Goal: Check status: Check status

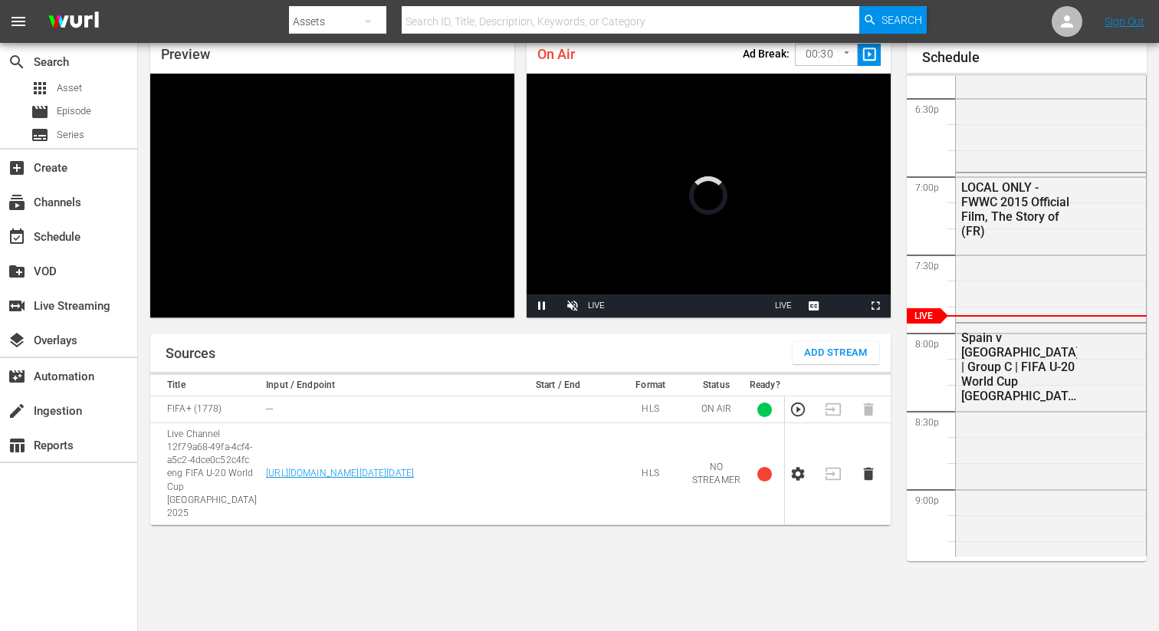
scroll to position [66, 0]
click at [797, 470] on icon "button" at bounding box center [798, 474] width 13 height 14
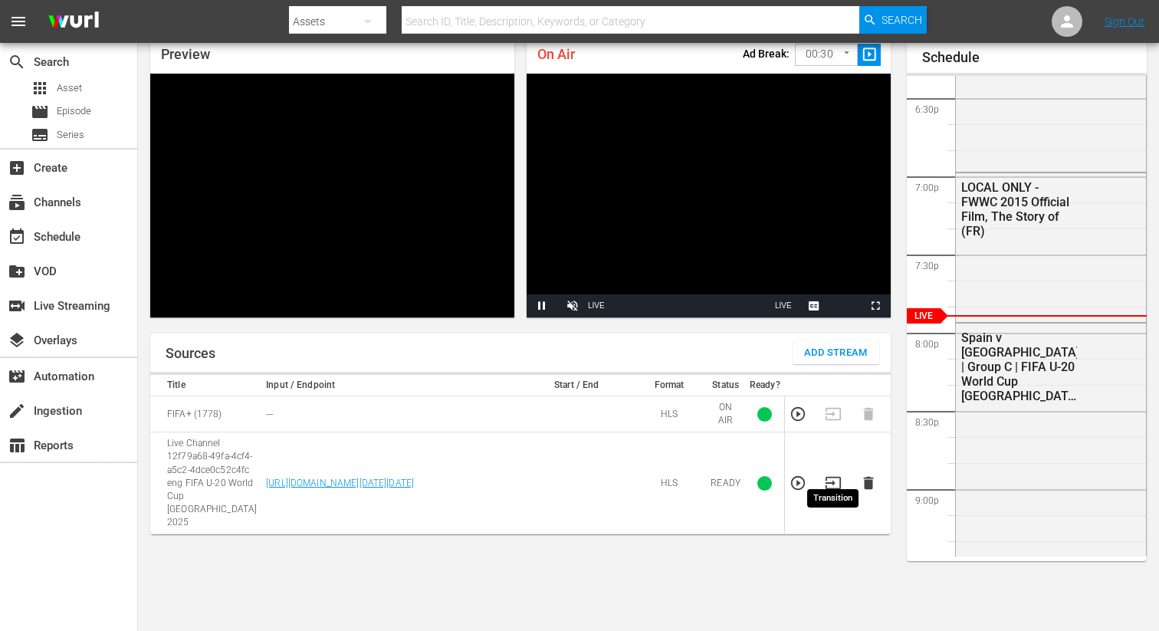
click at [831, 475] on icon "button" at bounding box center [833, 483] width 17 height 17
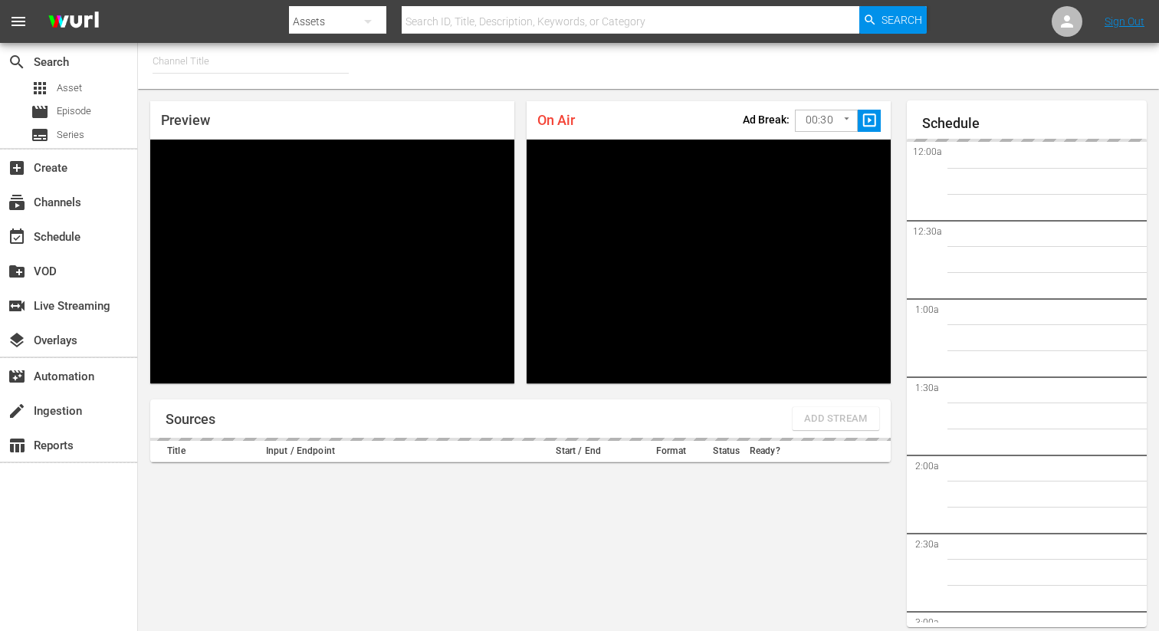
type input "FIFA+ German Local (1777)"
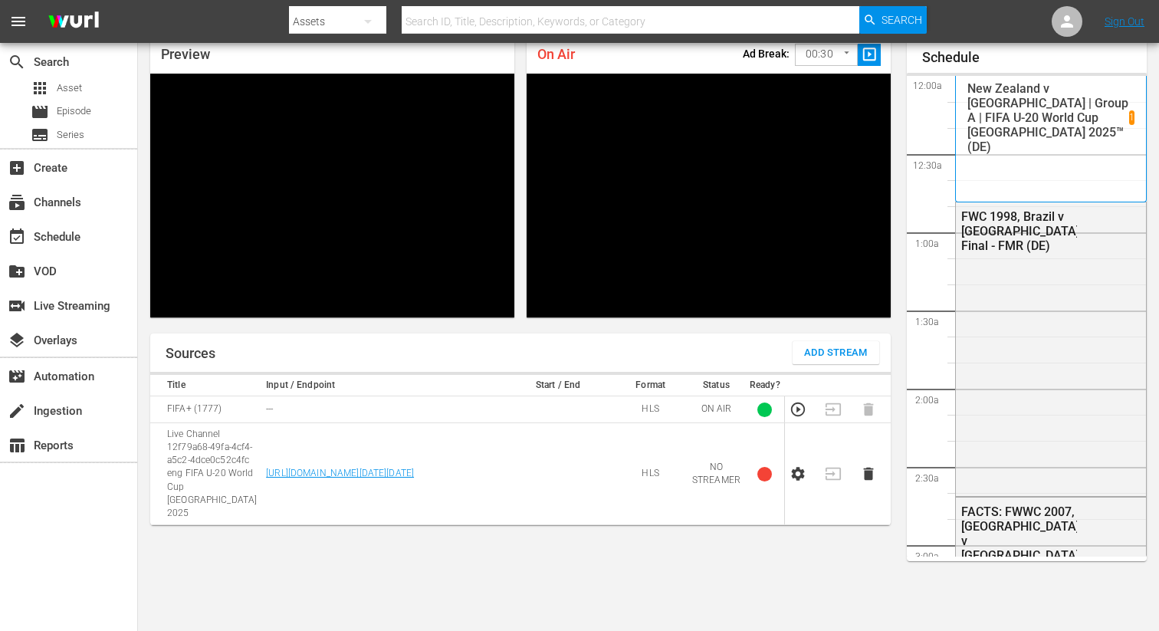
scroll to position [2871, 0]
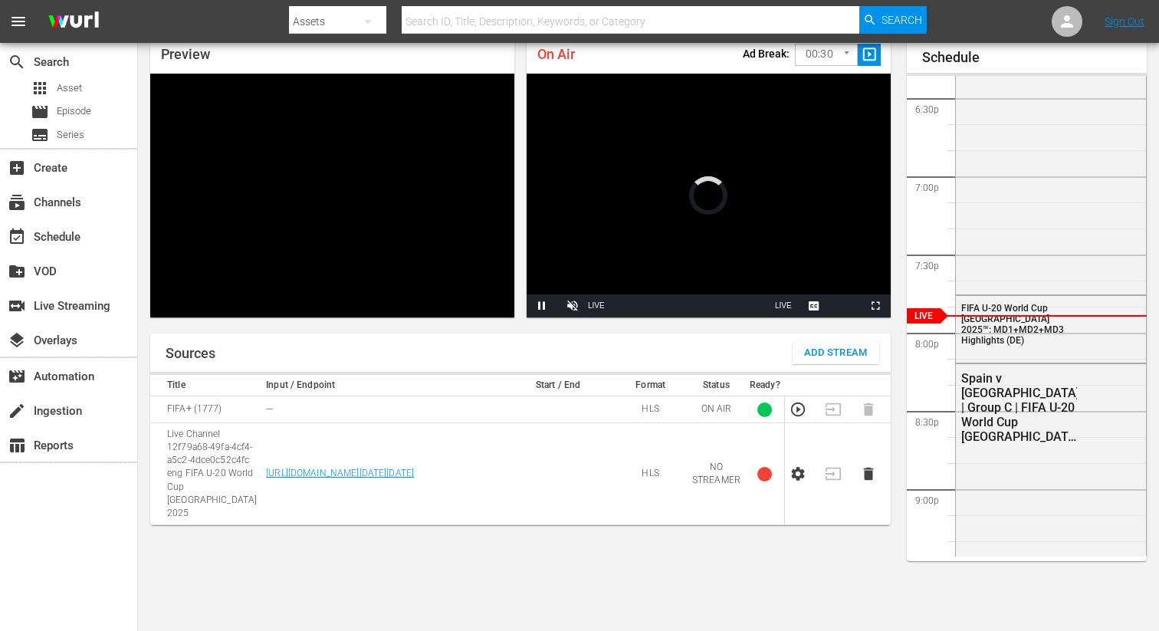
click at [797, 471] on icon "button" at bounding box center [798, 474] width 13 height 14
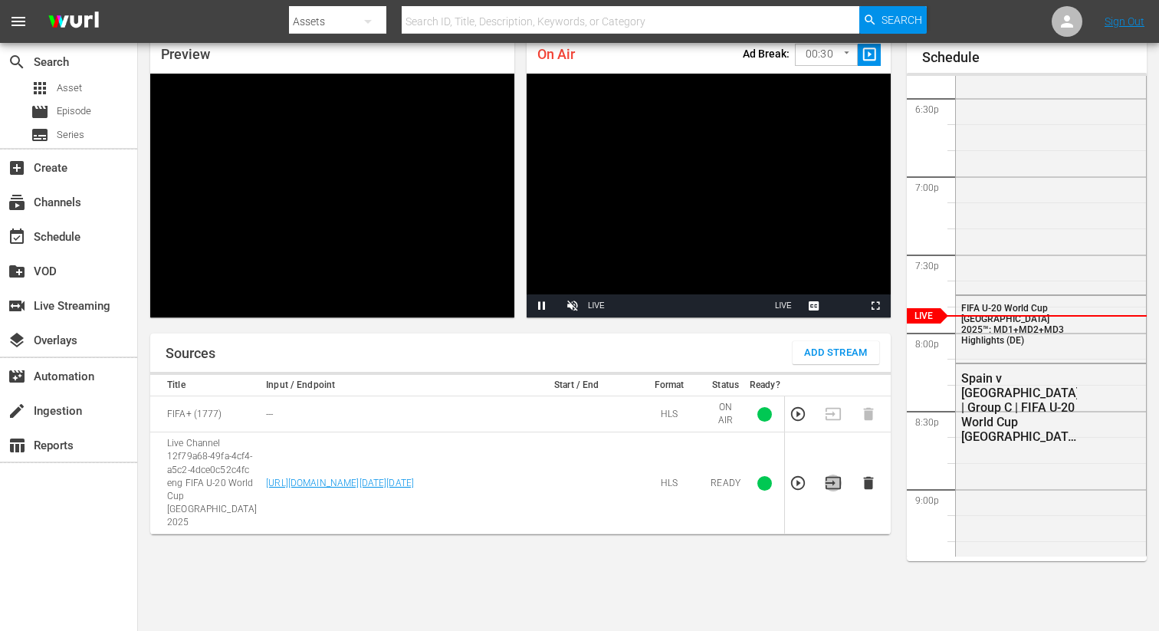
click at [833, 477] on icon "button" at bounding box center [833, 483] width 15 height 12
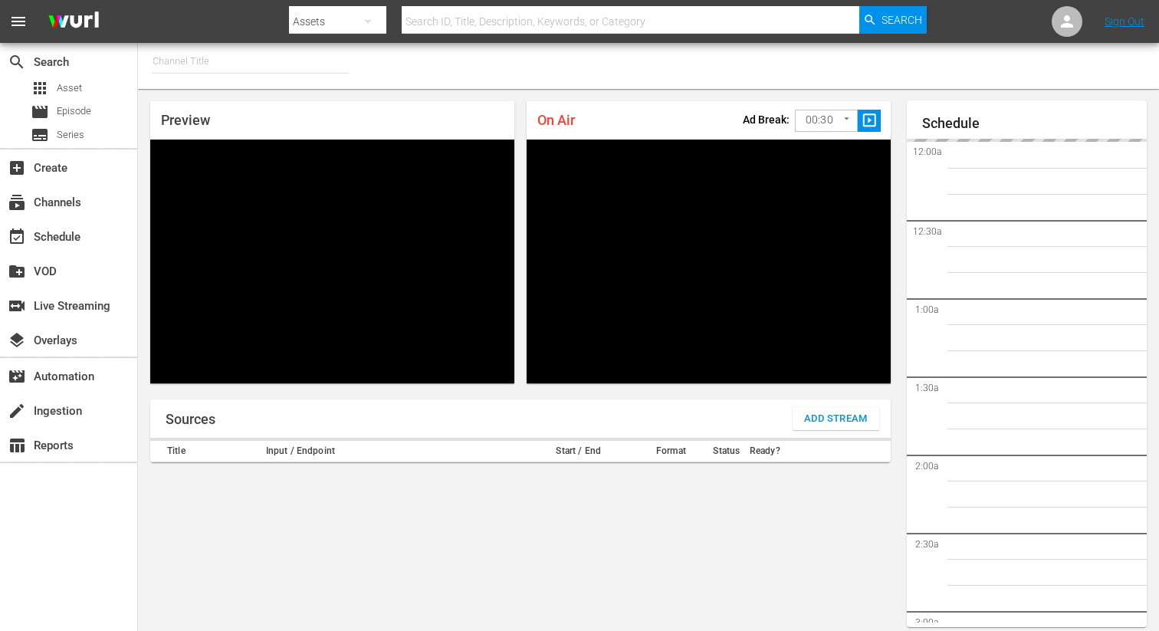
type input "FIFA+ Italian Local (1779)"
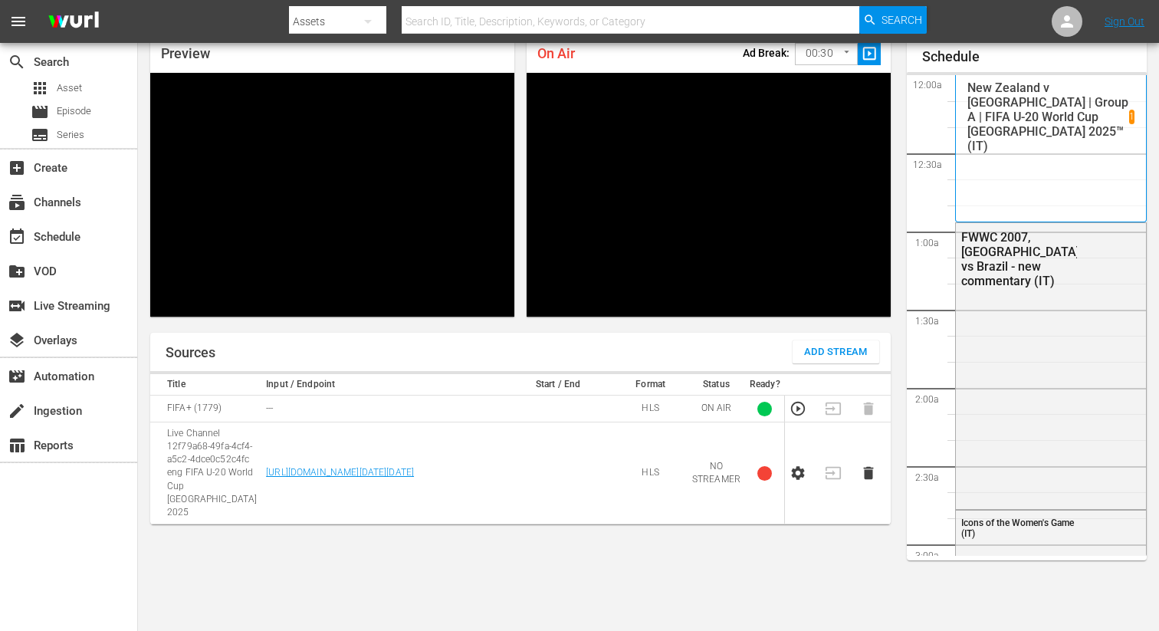
scroll to position [2871, 0]
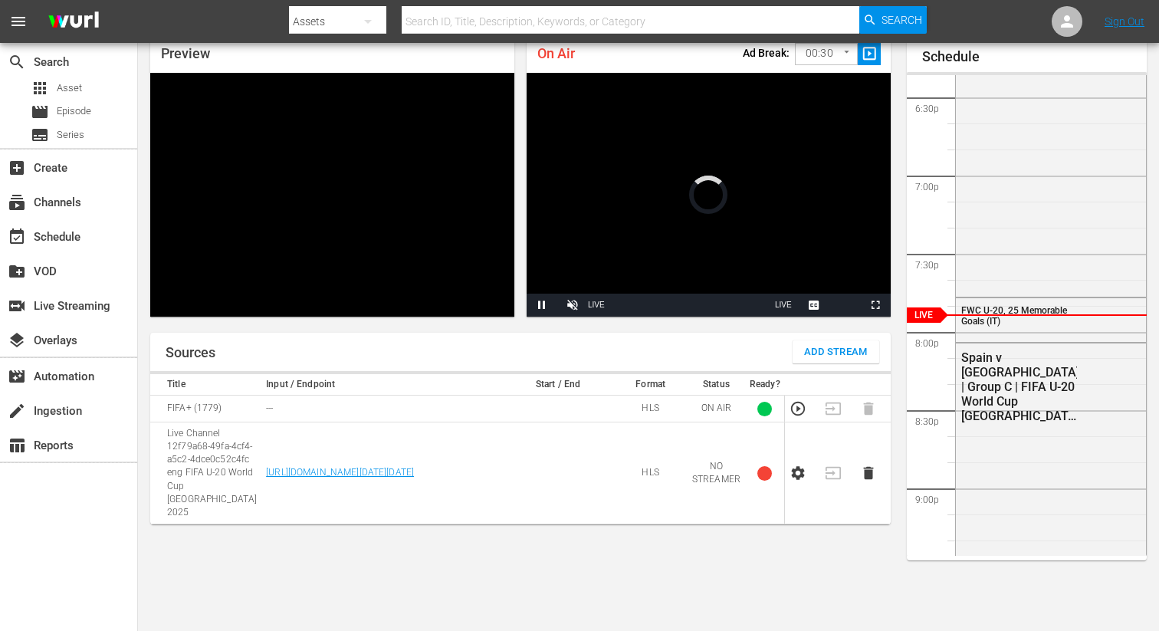
click at [794, 467] on icon "button" at bounding box center [798, 473] width 13 height 14
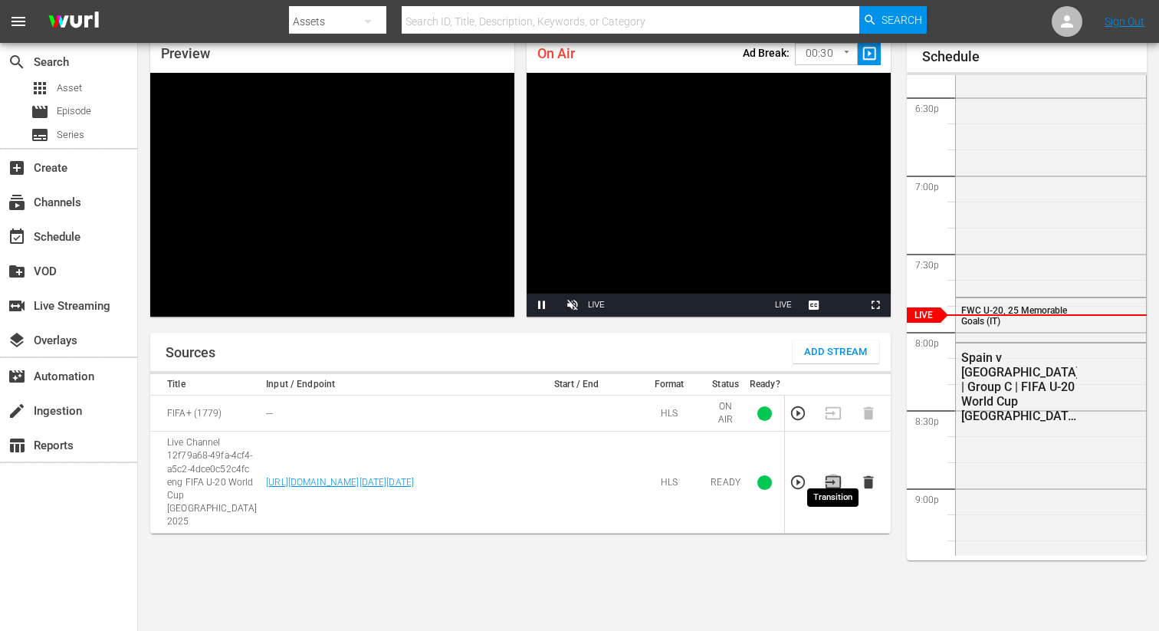
click at [836, 474] on icon "button" at bounding box center [833, 482] width 17 height 17
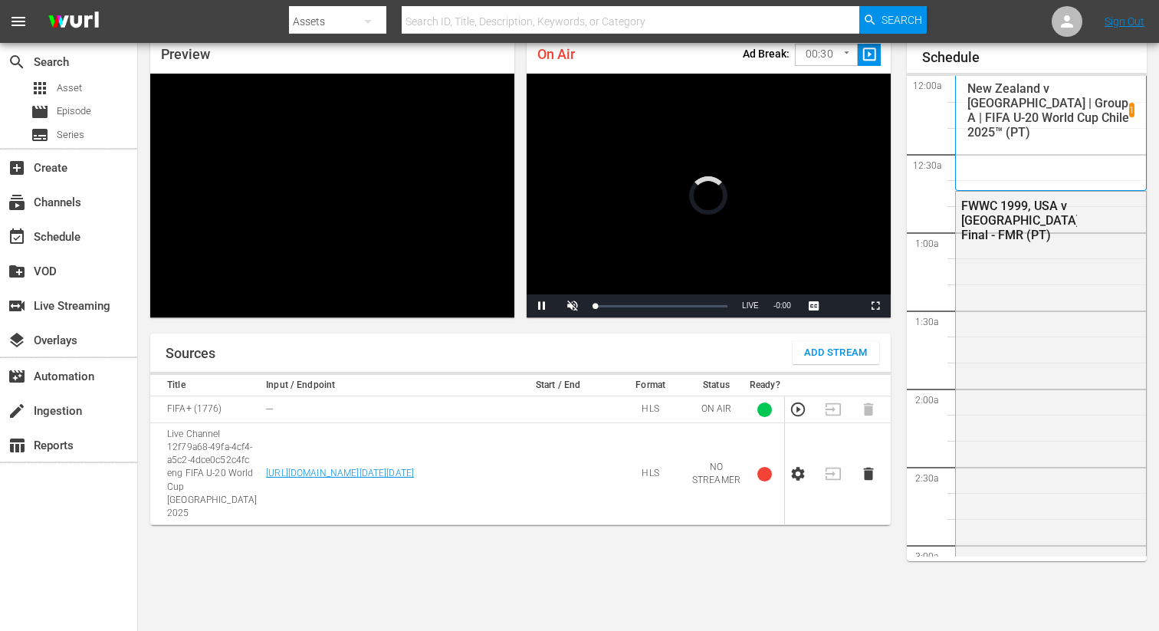
scroll to position [66, 0]
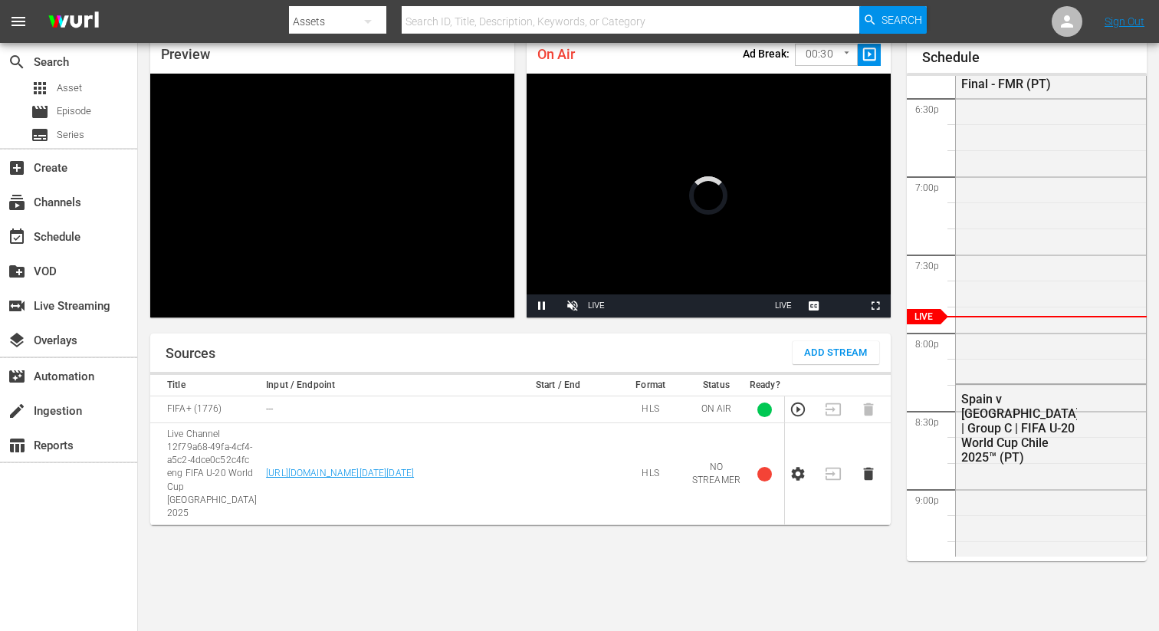
click at [799, 466] on icon "button" at bounding box center [798, 473] width 17 height 17
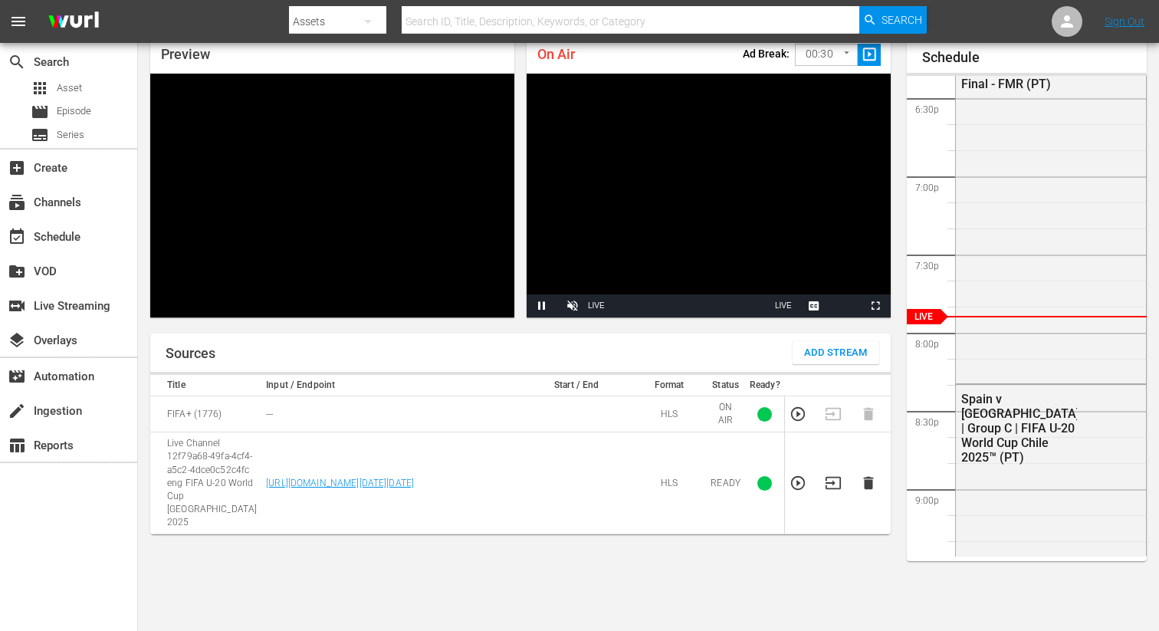
click at [840, 477] on icon "button" at bounding box center [833, 483] width 15 height 12
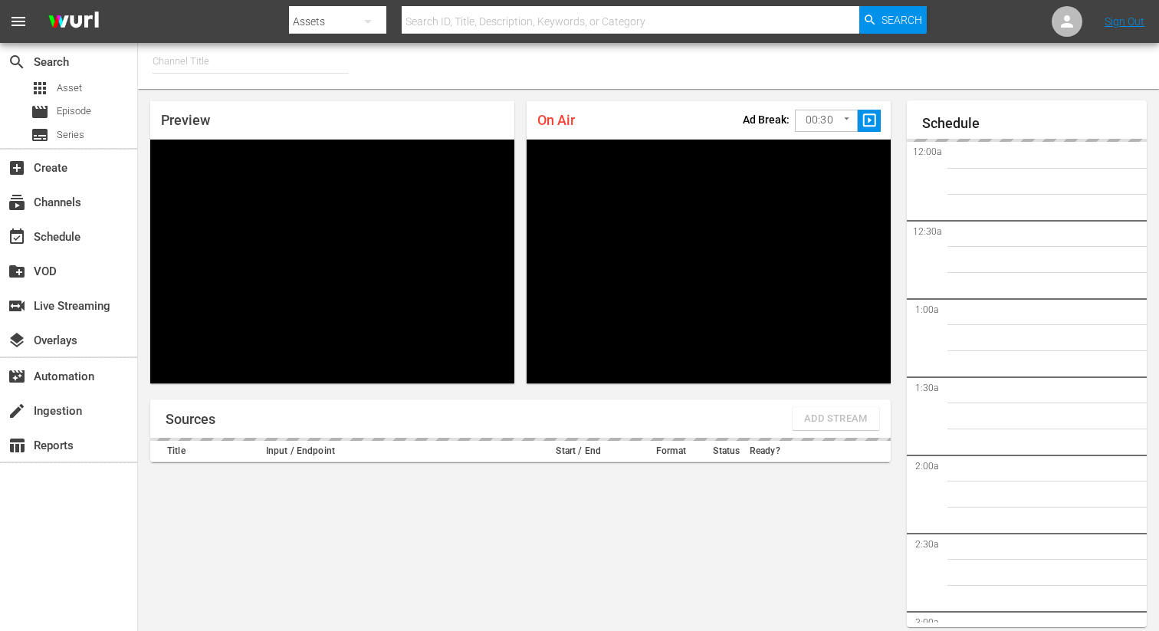
type input "FIFA+ Spanish Global (1780)"
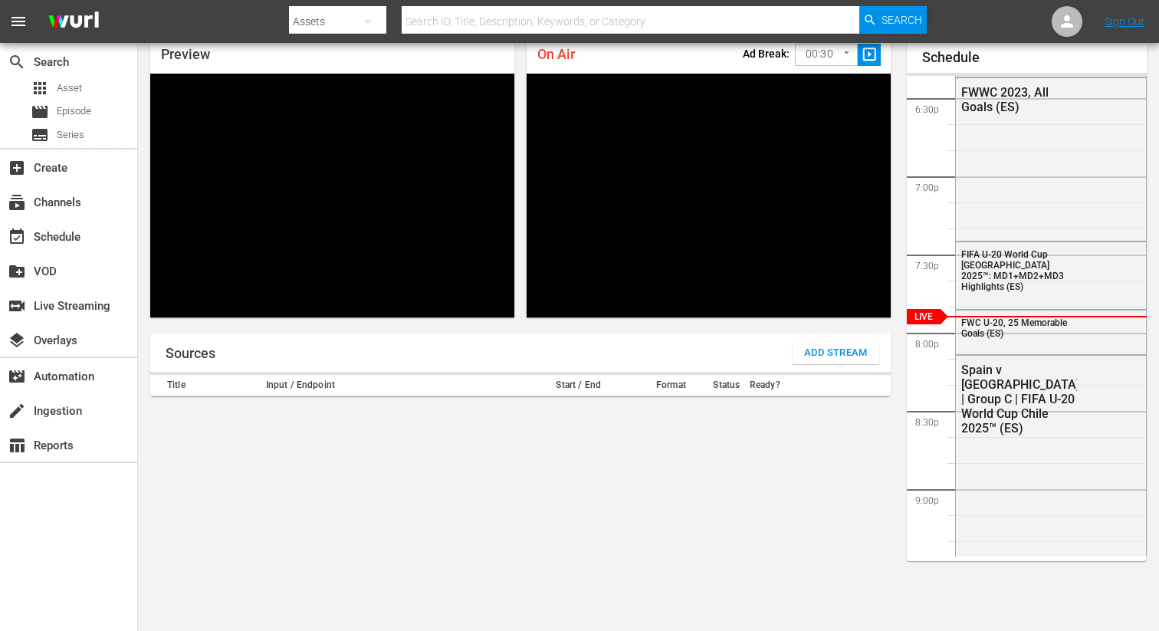
click at [522, 64] on div "On Air Ad Break: 00:30 30 ​ slideshow_sharp Video Player is loading. Play Unmut…" at bounding box center [709, 176] width 376 height 294
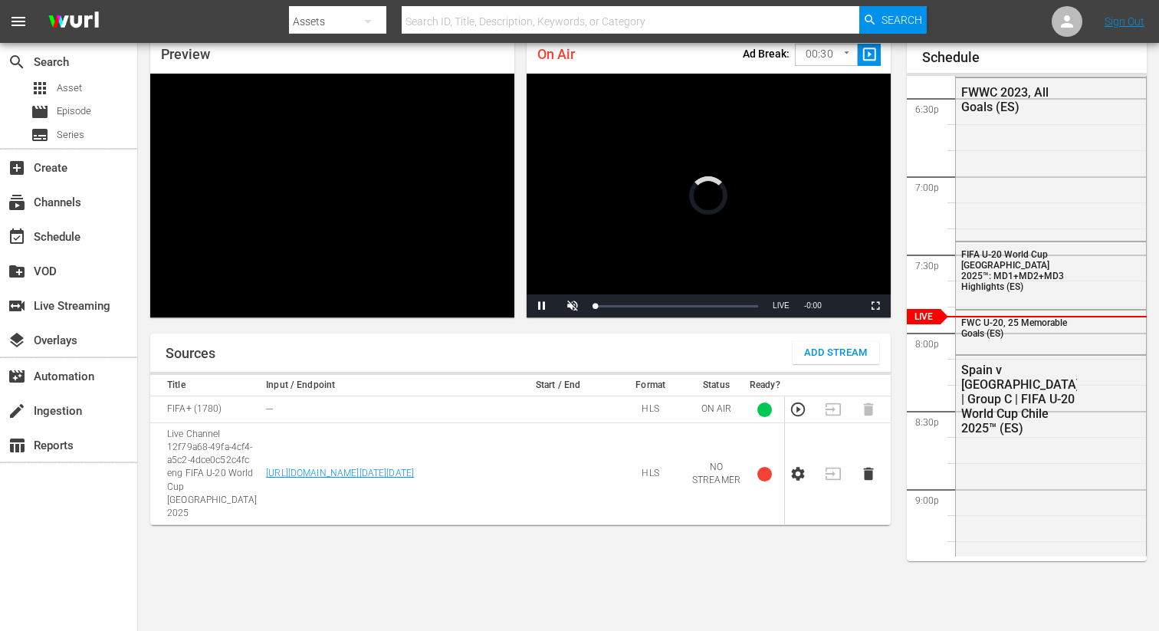
click at [800, 470] on icon "button" at bounding box center [798, 474] width 13 height 14
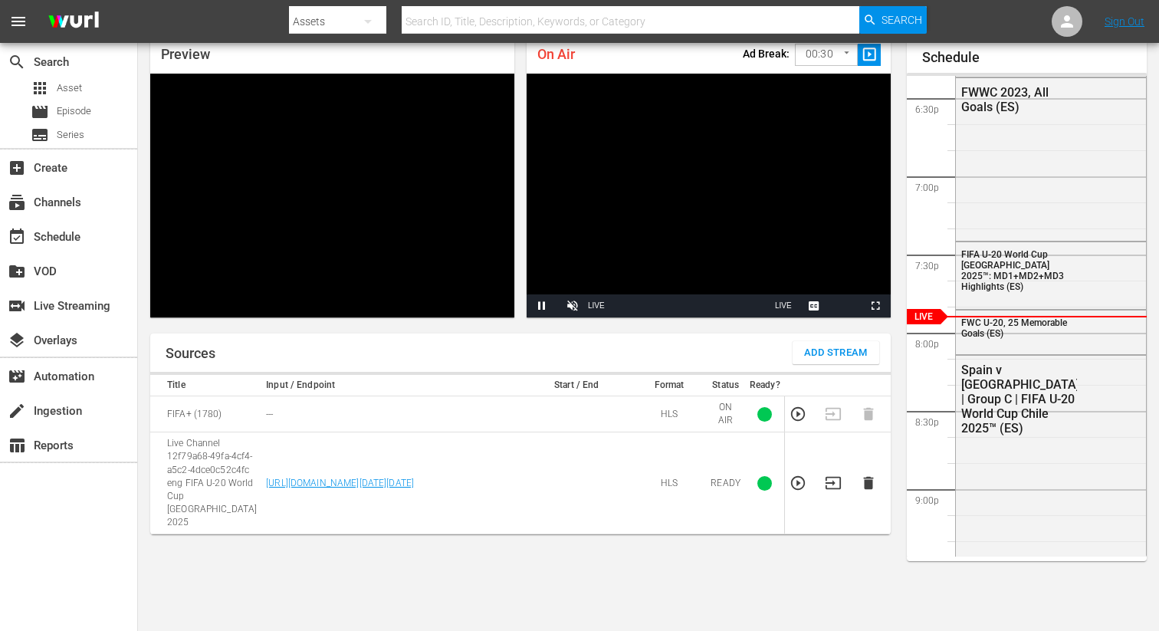
click at [839, 475] on icon "button" at bounding box center [833, 483] width 17 height 17
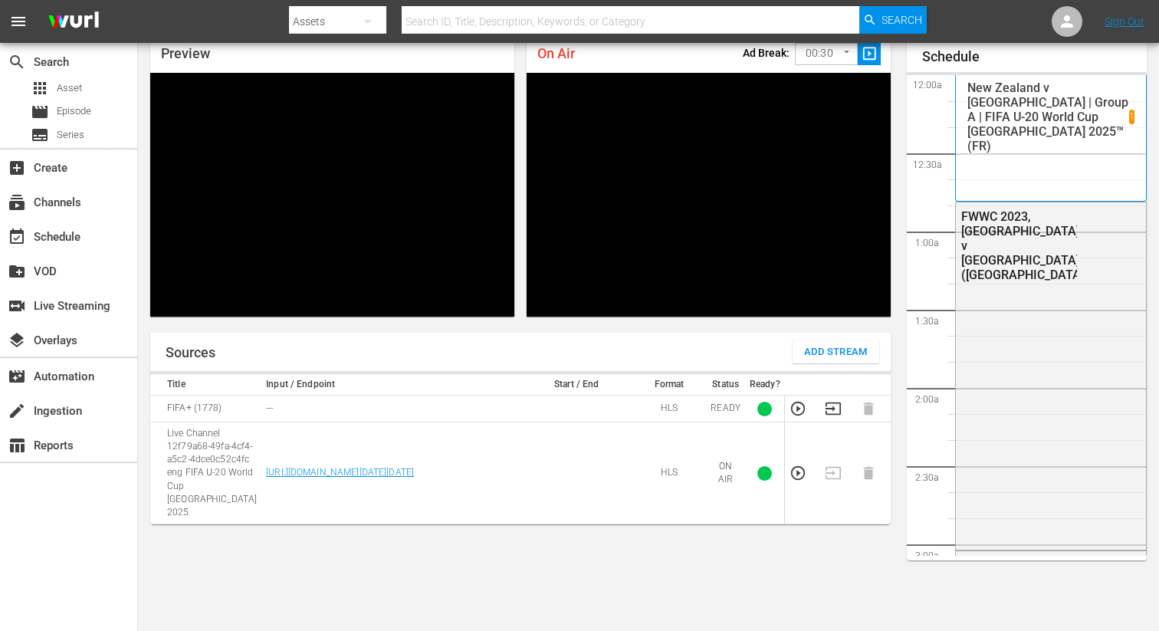
scroll to position [2888, 0]
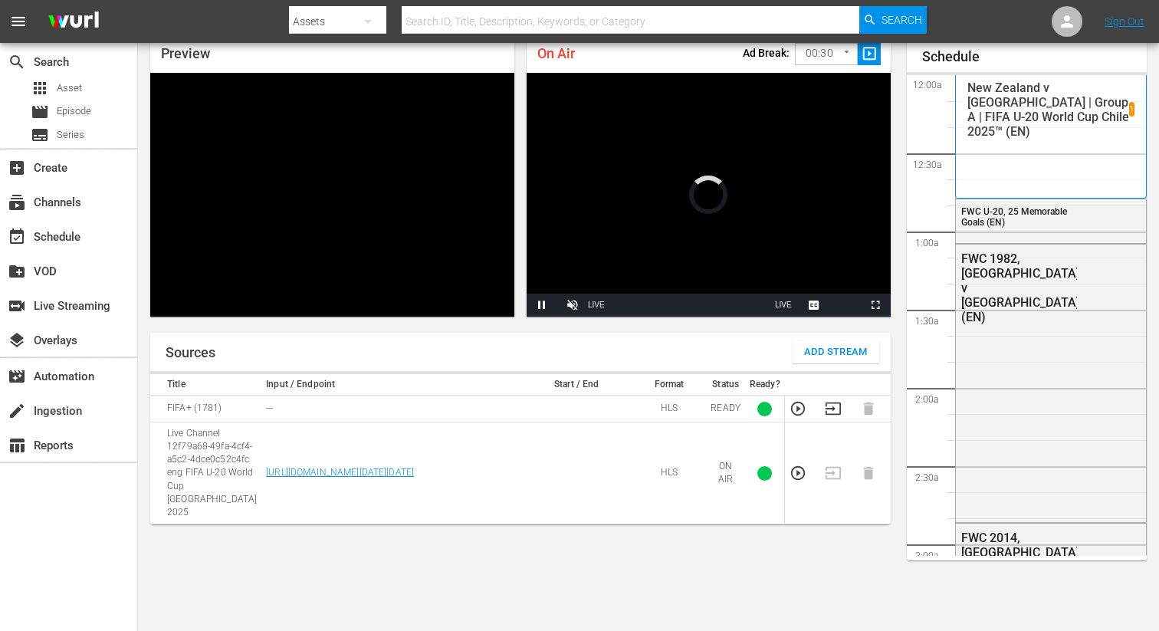
scroll to position [67, 0]
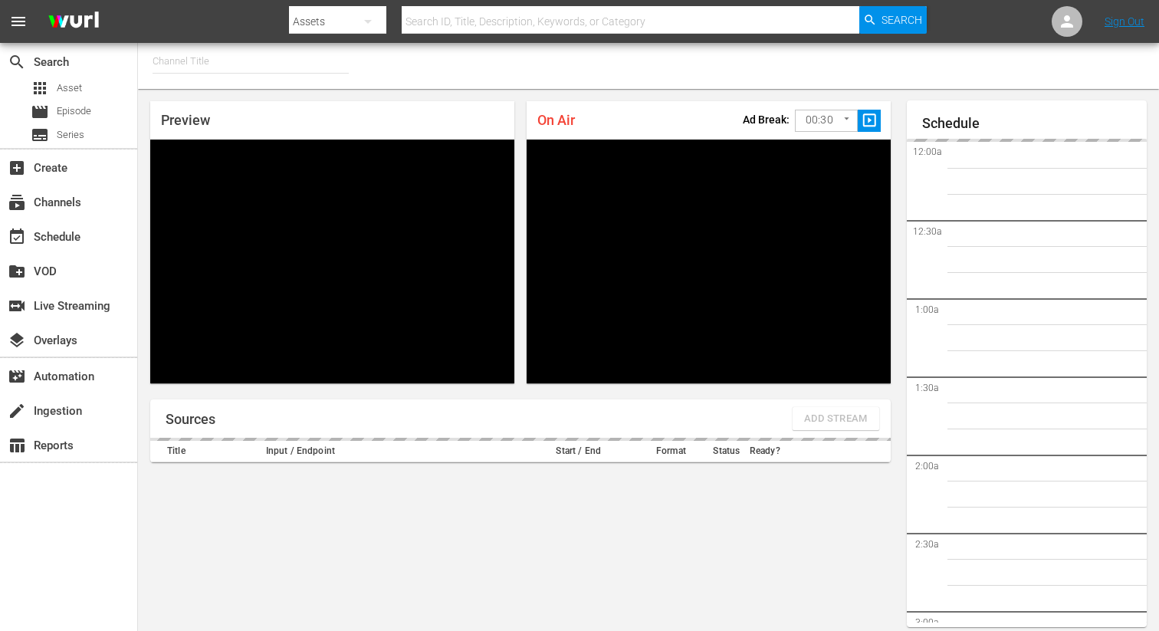
type input "FIFA+ German Local (1777)"
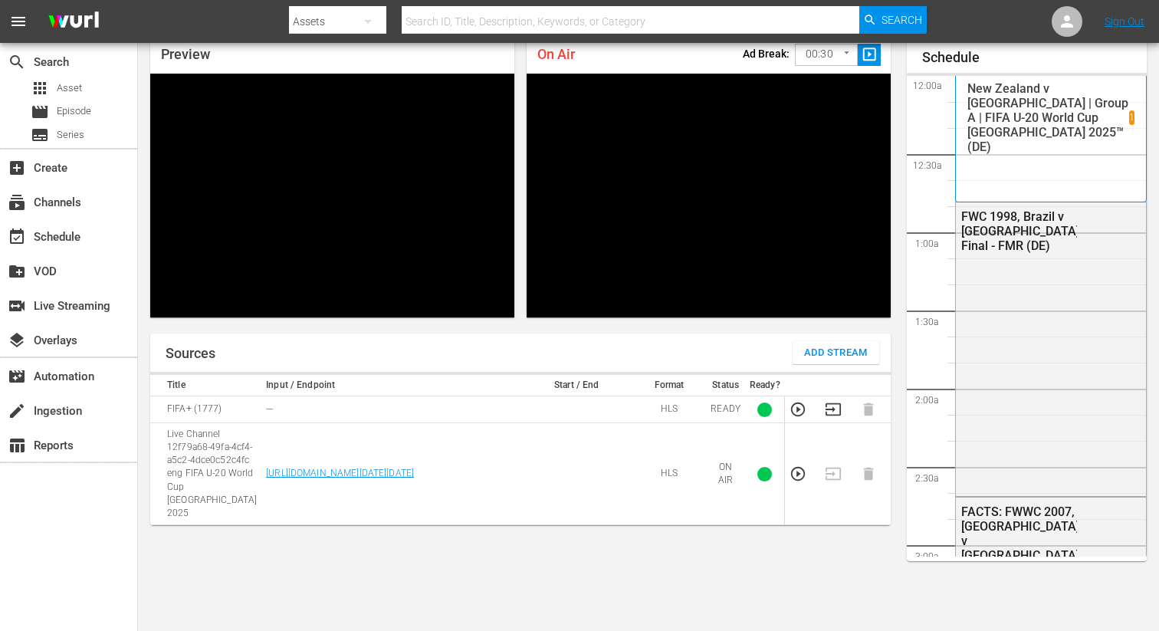
scroll to position [2889, 0]
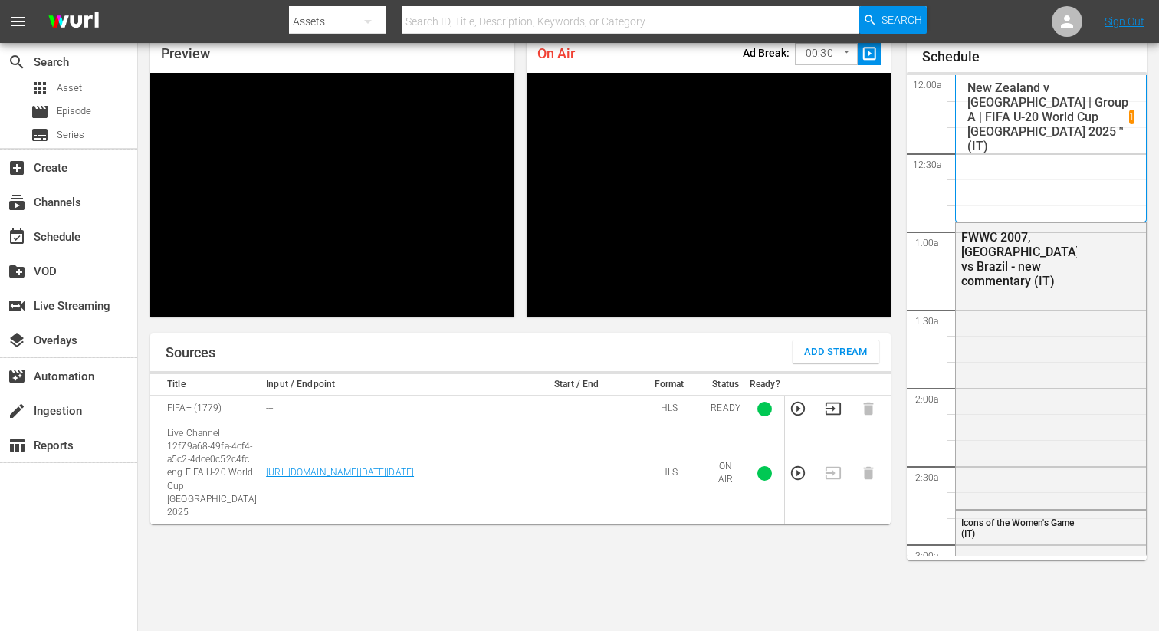
scroll to position [2889, 0]
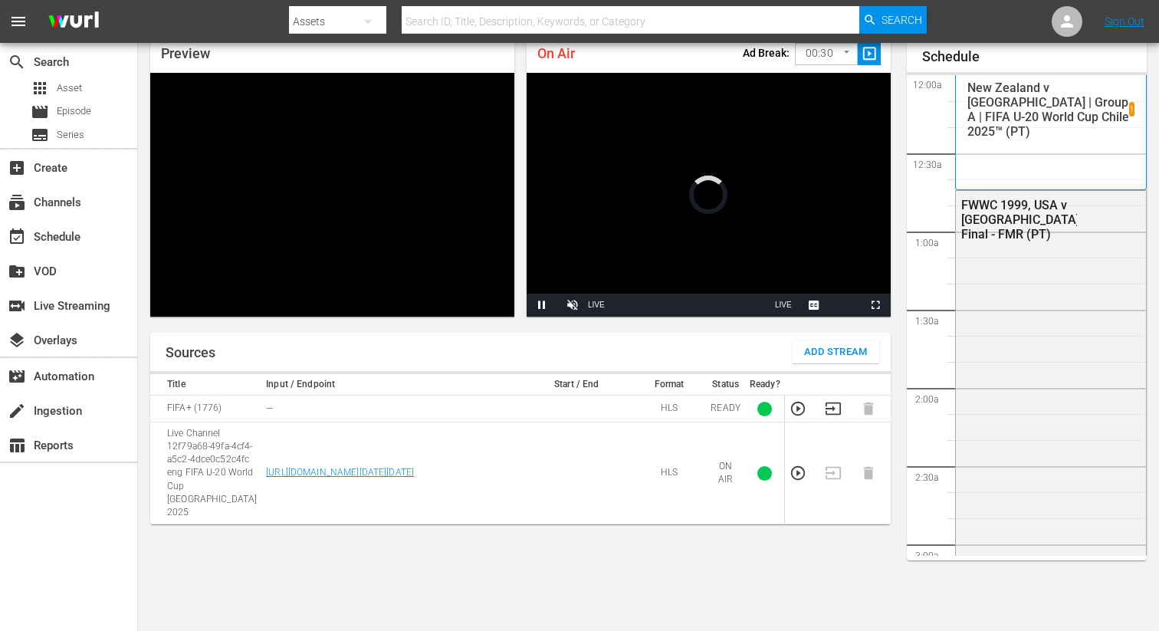
scroll to position [67, 0]
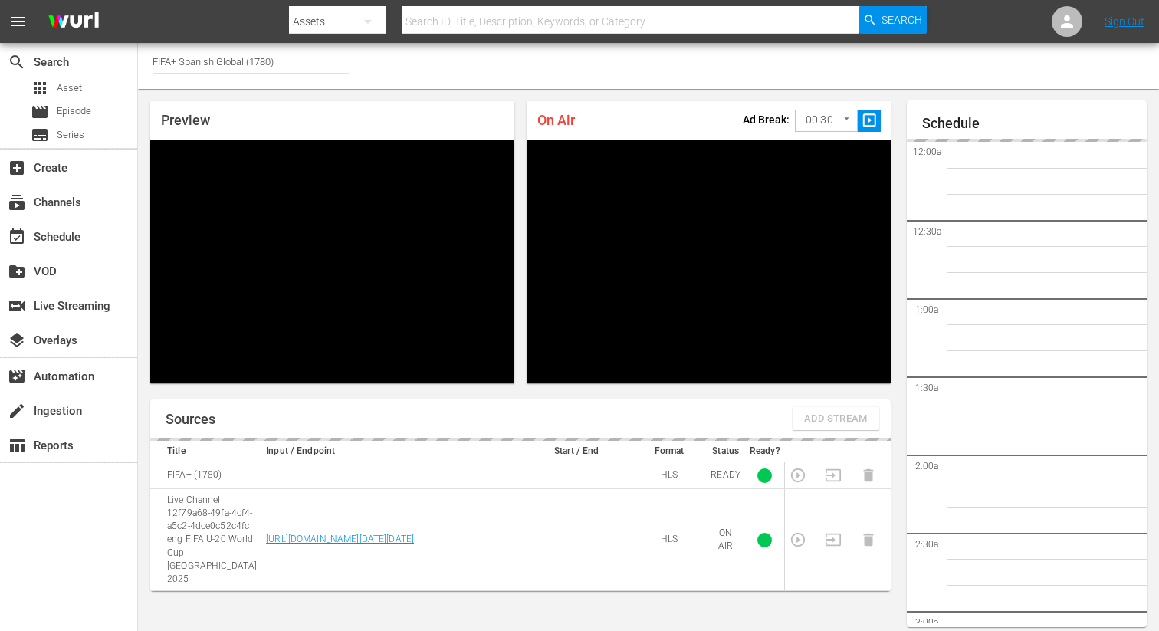
type input "FIFA+ Spanish Global (1780)"
